Goal: Find specific page/section: Find specific page/section

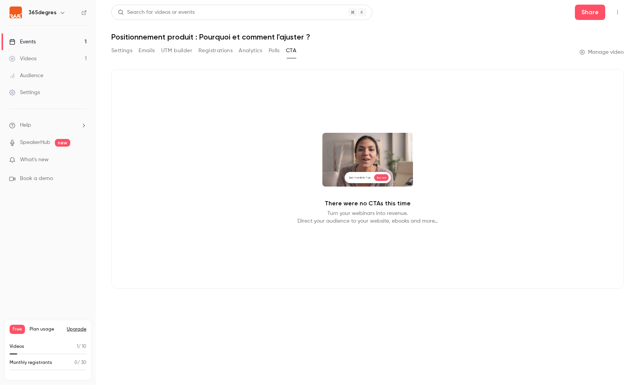
click at [27, 41] on div "Events" at bounding box center [22, 42] width 26 height 8
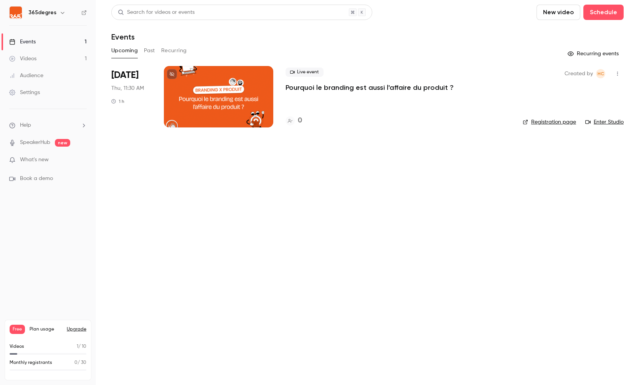
click at [210, 69] on div at bounding box center [218, 96] width 109 height 61
